Goal: Task Accomplishment & Management: Complete application form

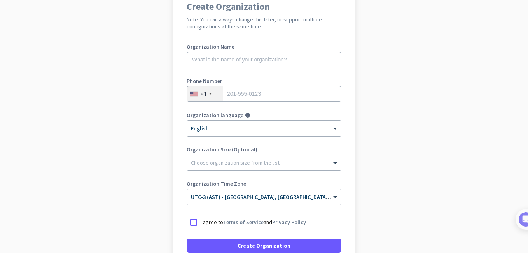
scroll to position [147, 0]
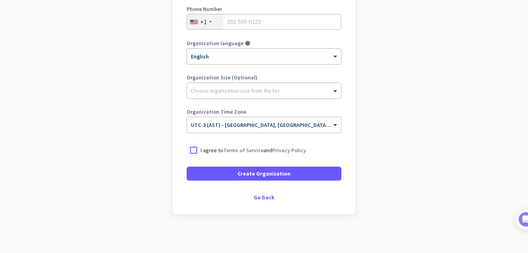
click at [192, 148] on div at bounding box center [194, 150] width 14 height 14
click at [263, 191] on div "Create Organization Note: You can always change this later, or support multiple…" at bounding box center [264, 65] width 183 height 298
click at [263, 199] on div "Go back" at bounding box center [264, 196] width 155 height 5
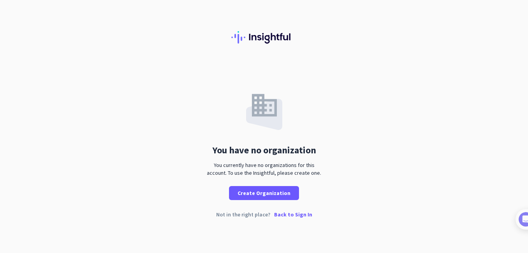
click at [288, 216] on p "Back to Sign In" at bounding box center [293, 214] width 38 height 5
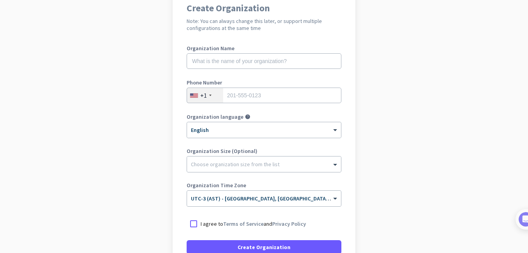
scroll to position [78, 0]
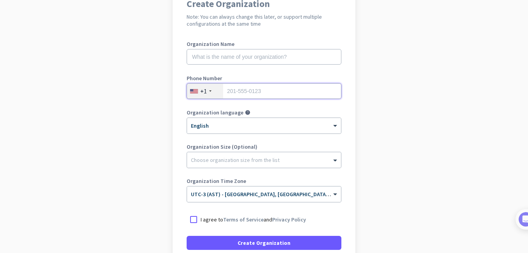
click at [231, 90] on input "tel" at bounding box center [264, 91] width 155 height 16
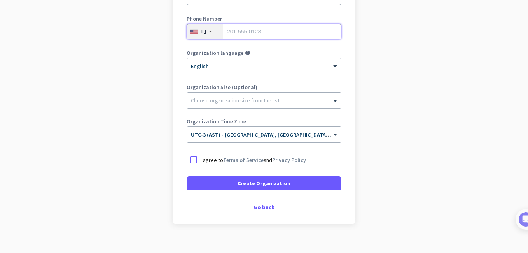
scroll to position [147, 0]
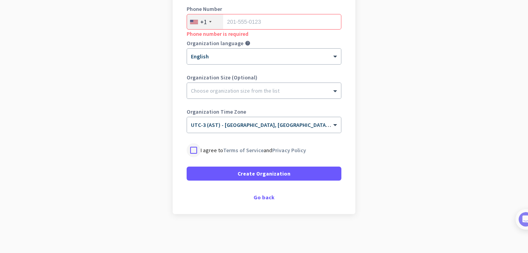
click at [191, 149] on div at bounding box center [194, 150] width 14 height 14
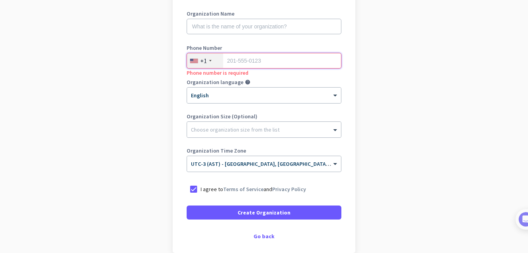
click at [235, 65] on input "tel" at bounding box center [264, 61] width 155 height 16
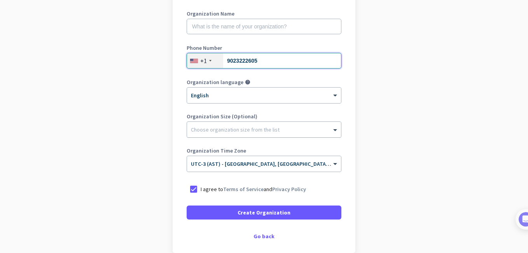
type input "9023222605"
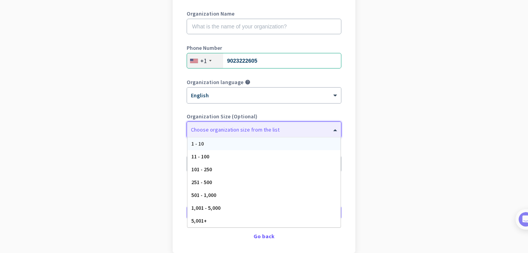
click at [235, 128] on div at bounding box center [264, 128] width 154 height 8
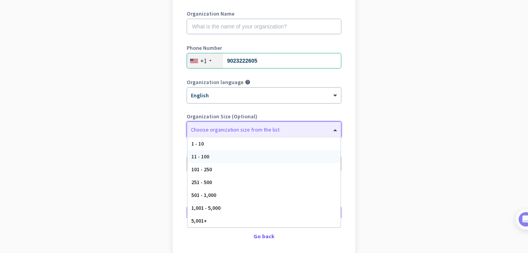
click at [203, 155] on span "11 - 100" at bounding box center [200, 156] width 18 height 7
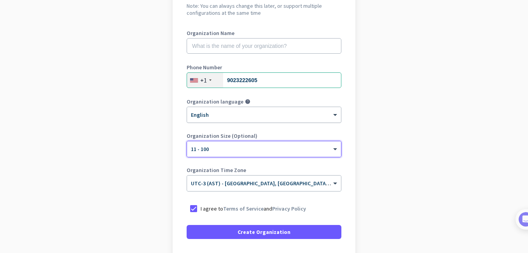
scroll to position [30, 0]
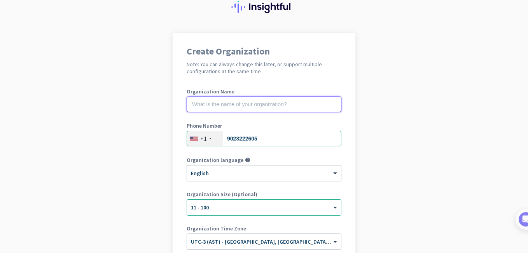
click at [223, 107] on input "text" at bounding box center [264, 104] width 155 height 16
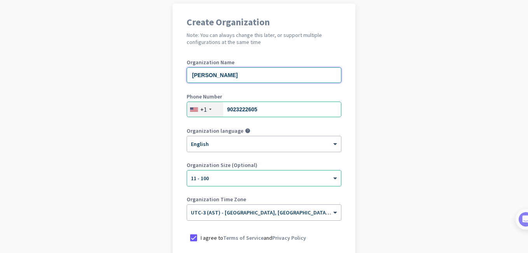
scroll to position [147, 0]
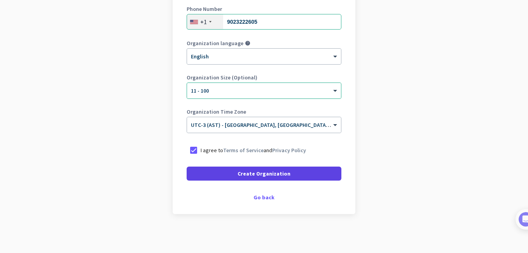
type input "[PERSON_NAME]"
click at [276, 174] on span "Create Organization" at bounding box center [264, 174] width 53 height 8
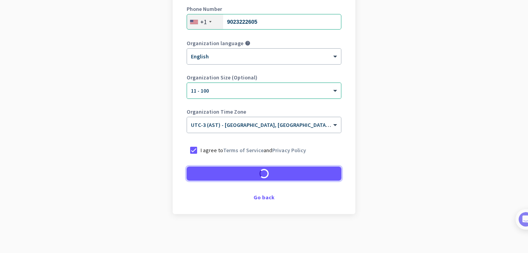
scroll to position [124, 0]
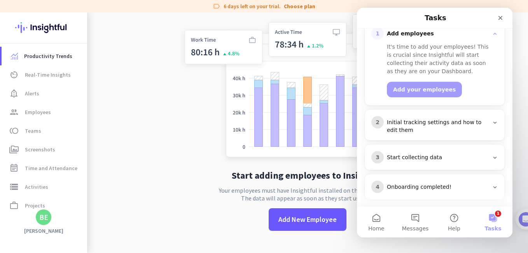
scroll to position [117, 0]
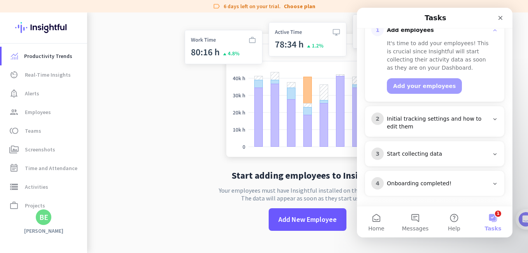
click at [439, 122] on div "Initial tracking settings and how to edit them" at bounding box center [438, 123] width 102 height 16
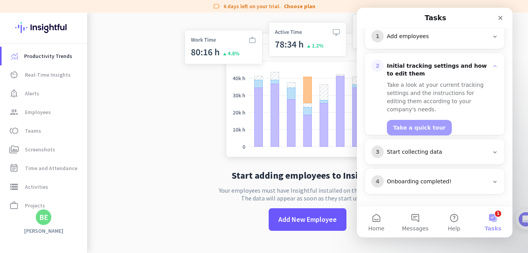
click at [414, 151] on div "Start collecting data" at bounding box center [438, 152] width 102 height 8
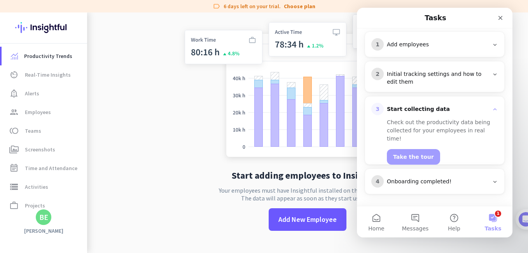
scroll to position [102, 0]
click at [427, 179] on div "Onboarding completed!" at bounding box center [438, 182] width 102 height 8
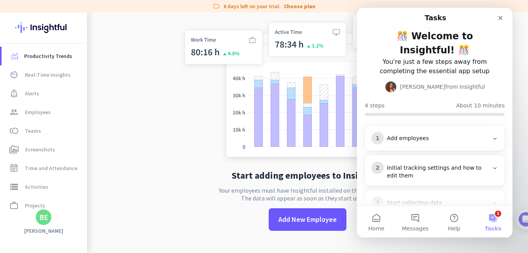
scroll to position [86, 0]
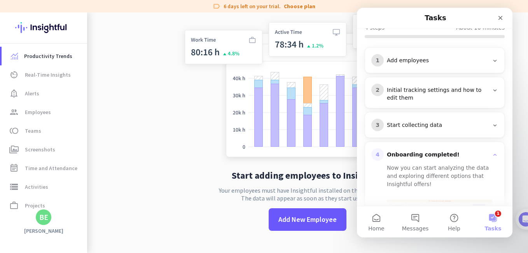
click at [158, 135] on app-no-employees "Start adding employees to Insightful Your employees must have Insightful instal…" at bounding box center [307, 126] width 441 height 253
click at [503, 19] on icon "Close" at bounding box center [501, 18] width 6 height 6
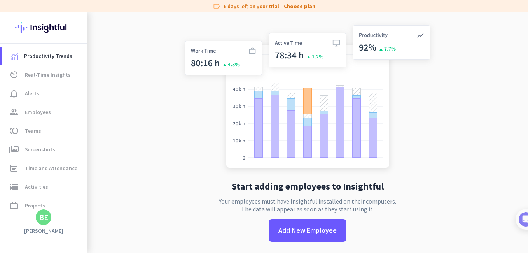
scroll to position [0, 0]
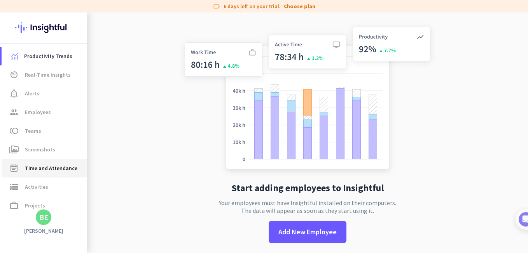
click at [45, 166] on span "Time and Attendance" at bounding box center [51, 167] width 53 height 9
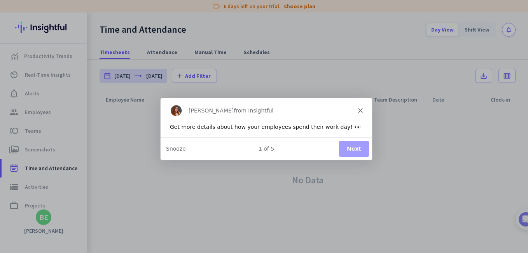
click at [358, 114] on div "[PERSON_NAME] from Insightful" at bounding box center [266, 109] width 212 height 25
click at [361, 109] on polygon "Close" at bounding box center [360, 109] width 5 height 5
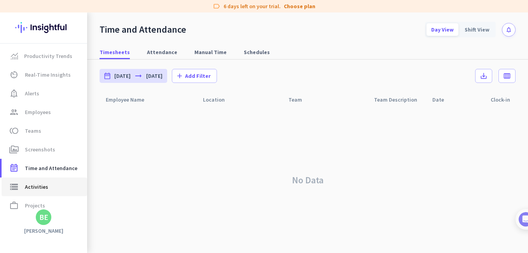
click at [33, 182] on span "Activities" at bounding box center [36, 186] width 23 height 9
type input "[DATE]"
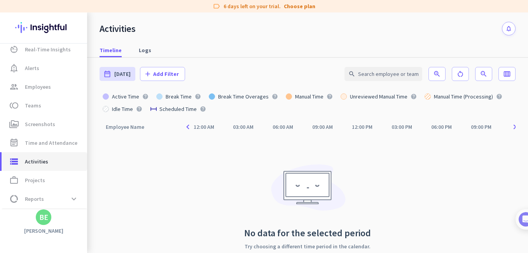
scroll to position [39, 0]
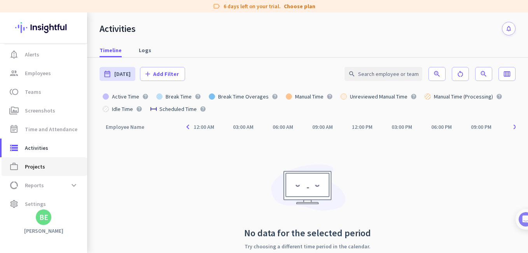
click at [34, 165] on span "Projects" at bounding box center [35, 166] width 20 height 9
type input "[DATE] - [DATE]"
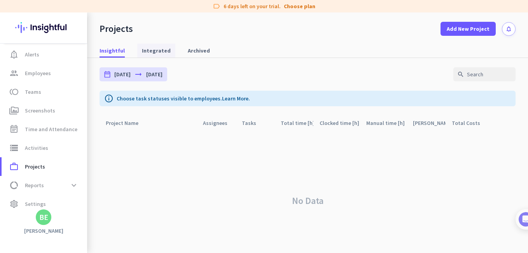
click at [152, 51] on span "Integrated" at bounding box center [156, 51] width 29 height 8
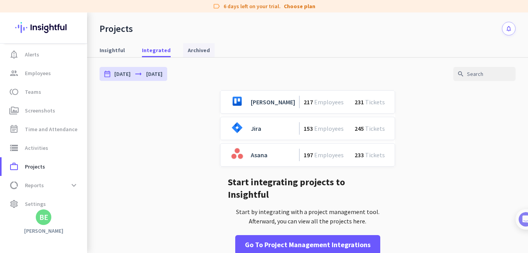
click at [193, 46] on span "Archived" at bounding box center [199, 50] width 22 height 8
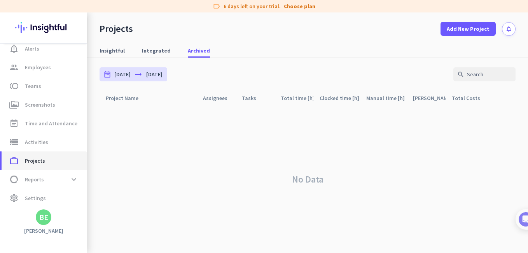
scroll to position [46, 0]
click at [478, 126] on div "No Data" at bounding box center [308, 178] width 416 height 147
click at [47, 217] on div "BE" at bounding box center [43, 217] width 9 height 8
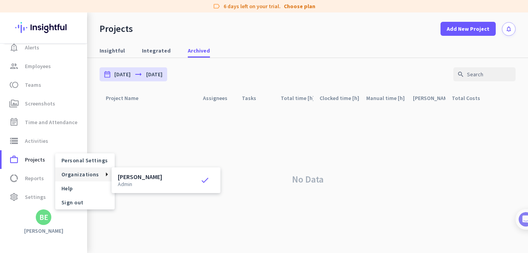
click at [159, 130] on div at bounding box center [264, 126] width 528 height 253
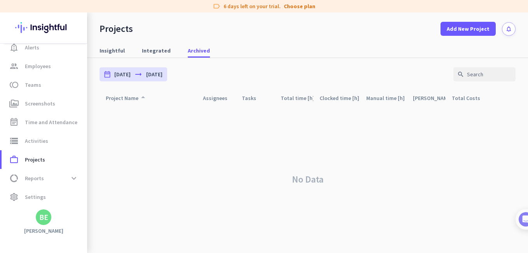
click at [130, 98] on div "Project Name arrow_drop_up" at bounding box center [127, 98] width 42 height 11
click at [142, 97] on icon "arrow_drop_up" at bounding box center [142, 97] width 9 height 9
click at [113, 72] on div "date_range [DATE] arrow_right_alt [DATE]" at bounding box center [134, 74] width 68 height 14
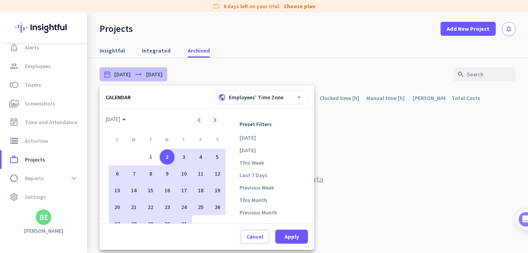
click at [355, 173] on div at bounding box center [264, 126] width 528 height 253
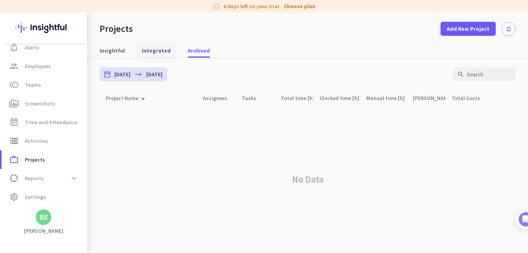
click at [149, 49] on span "Integrated" at bounding box center [156, 51] width 29 height 8
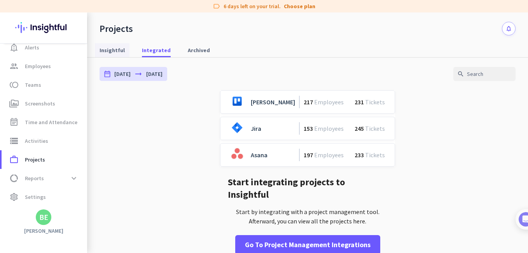
click at [117, 49] on span "Insightful" at bounding box center [112, 50] width 25 height 8
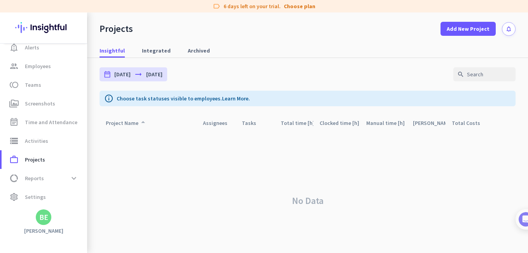
click at [119, 122] on div "Project Name arrow_drop_up" at bounding box center [127, 122] width 42 height 11
click at [31, 158] on span "Projects" at bounding box center [35, 159] width 20 height 9
click at [31, 175] on span "Reports" at bounding box center [34, 177] width 19 height 9
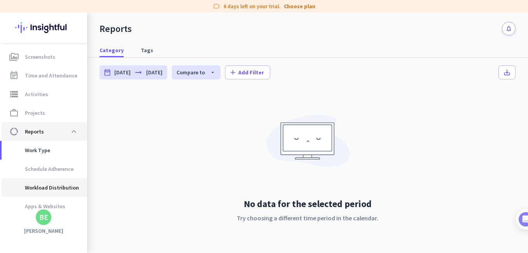
scroll to position [117, 0]
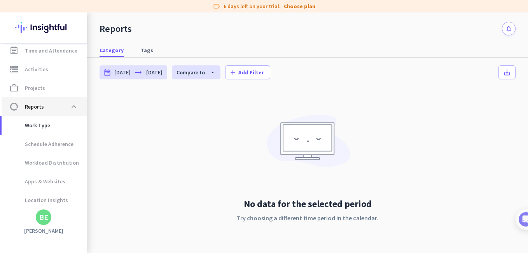
click at [37, 107] on span "Reports" at bounding box center [34, 106] width 19 height 9
click at [44, 106] on span "data_usage Reports expand_less" at bounding box center [44, 107] width 73 height 14
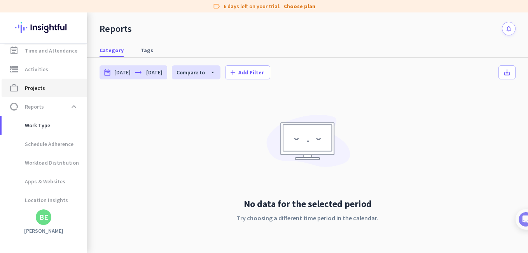
click at [36, 86] on span "Projects" at bounding box center [35, 87] width 20 height 9
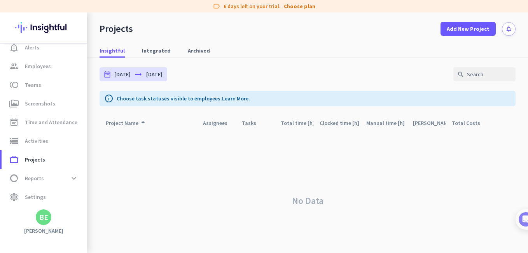
scroll to position [18, 0]
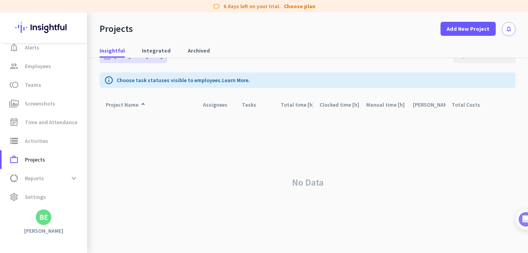
drag, startPoint x: 326, startPoint y: 39, endPoint x: 324, endPoint y: 49, distance: 10.7
drag, startPoint x: 324, startPoint y: 49, endPoint x: 209, endPoint y: 151, distance: 153.5
click at [209, 151] on div "No Data" at bounding box center [308, 182] width 416 height 141
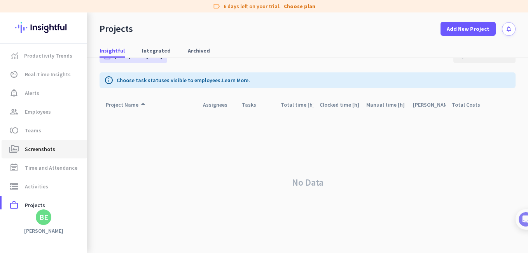
scroll to position [0, 0]
click at [42, 60] on span "Productivity Trends" at bounding box center [48, 55] width 48 height 9
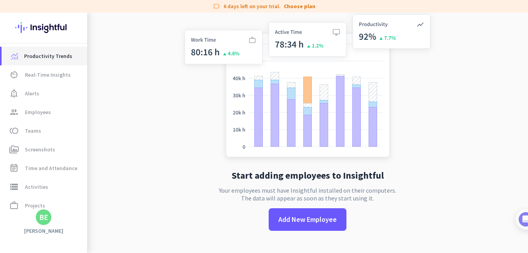
scroll to position [12, 0]
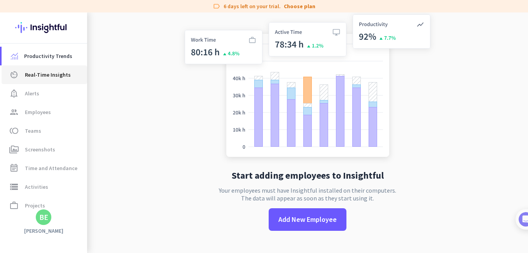
click at [37, 72] on span "Real-Time Insights" at bounding box center [48, 74] width 46 height 9
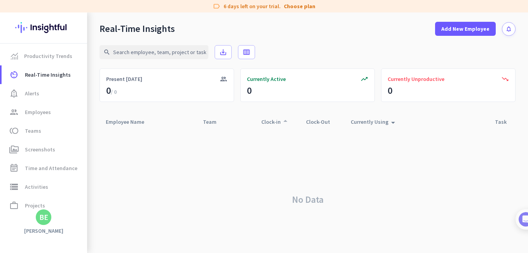
click at [275, 123] on div "Clock-in arrow_drop_up" at bounding box center [275, 121] width 29 height 11
click at [397, 79] on span "Currently Unproductive" at bounding box center [416, 79] width 57 height 8
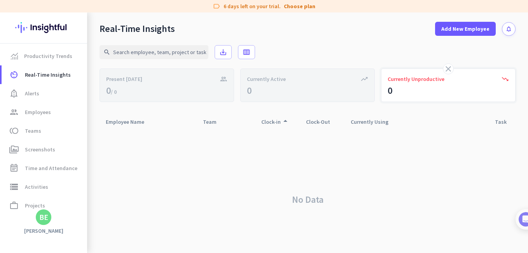
click at [397, 79] on span "Currently Unproductive" at bounding box center [416, 79] width 57 height 8
